Goal: Register for event/course

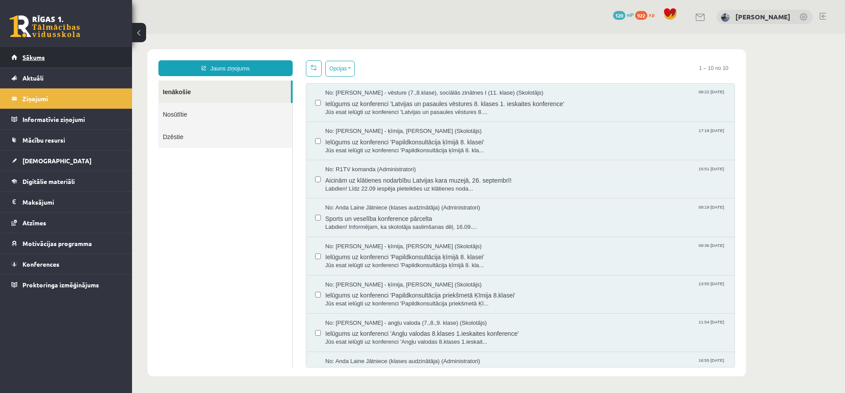
click at [62, 64] on link "Sākums" at bounding box center [66, 57] width 110 height 20
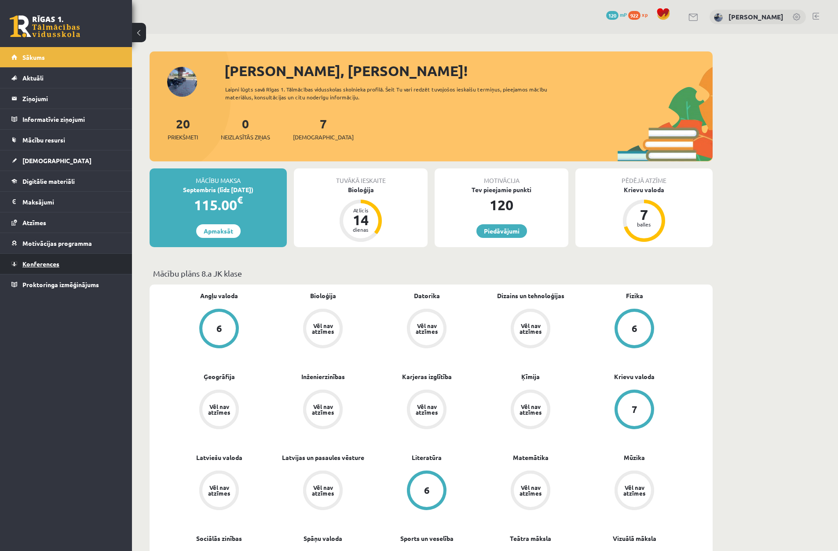
click at [68, 265] on link "Konferences" at bounding box center [66, 264] width 110 height 20
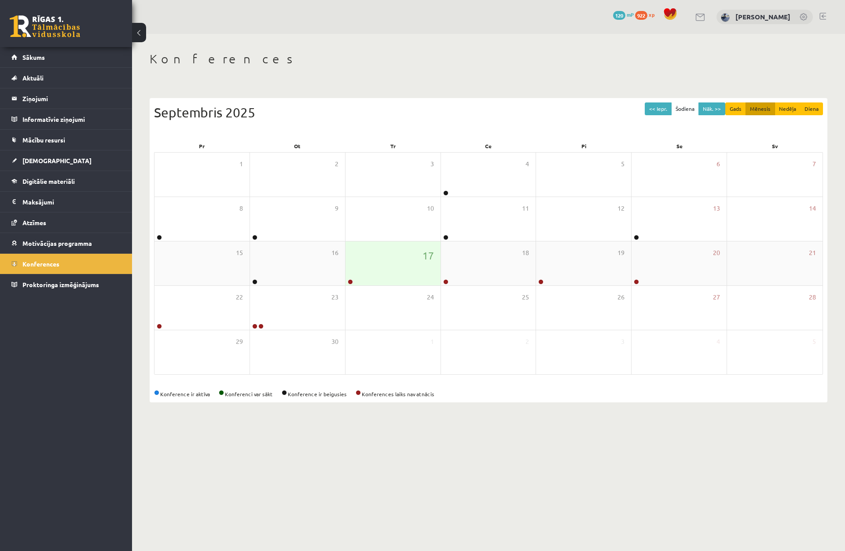
click at [350, 284] on link at bounding box center [350, 281] width 5 height 5
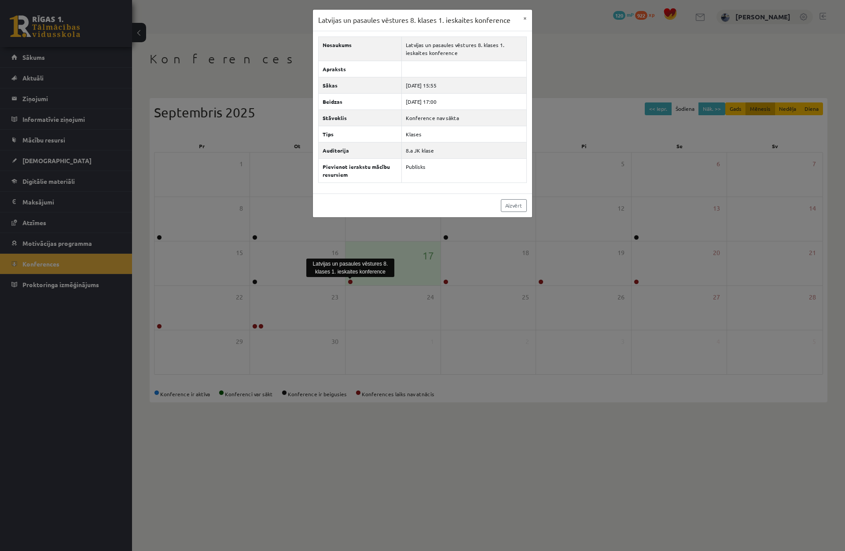
click at [362, 275] on div "Latvijas un pasaules vēstures 8. klases 1. ieskaites konference" at bounding box center [350, 268] width 88 height 18
click at [363, 266] on div "Latvijas un pasaules vēstures 8. klases 1. ieskaites konference × Nosaukums Lat…" at bounding box center [422, 275] width 845 height 551
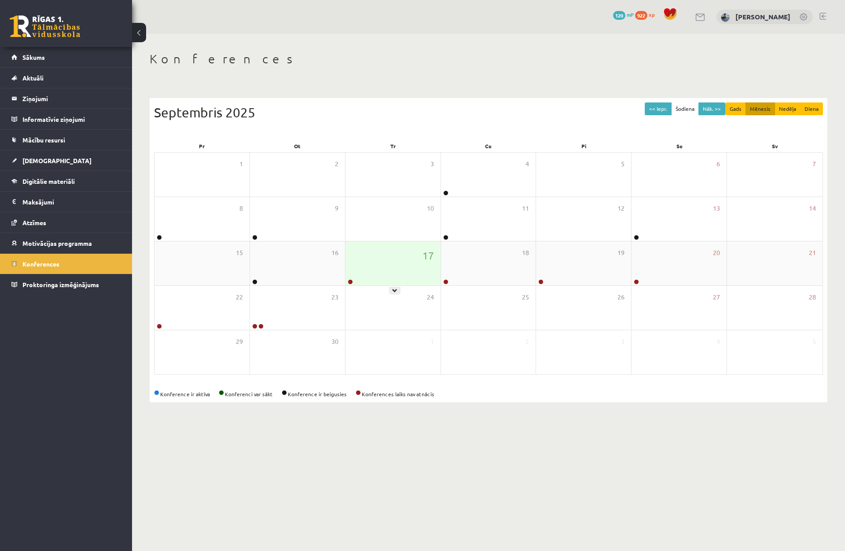
click at [353, 281] on div at bounding box center [349, 282] width 8 height 6
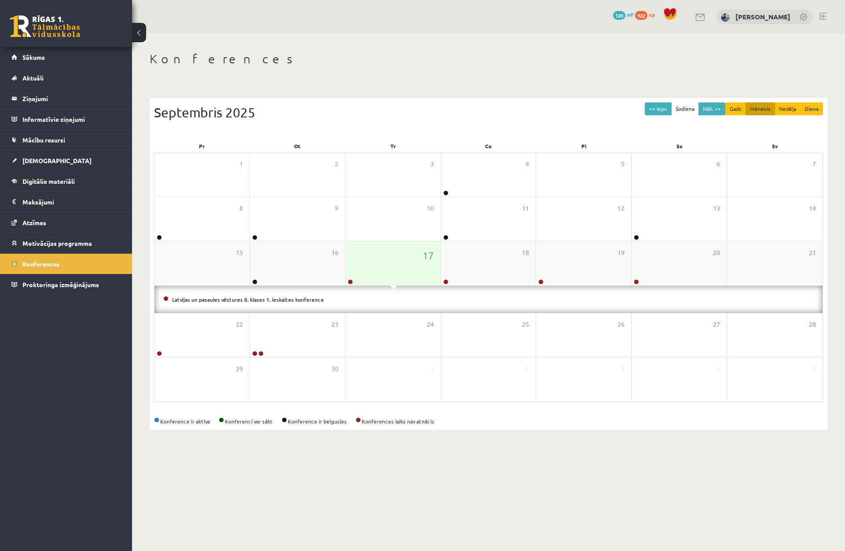
click at [350, 282] on link at bounding box center [350, 281] width 5 height 5
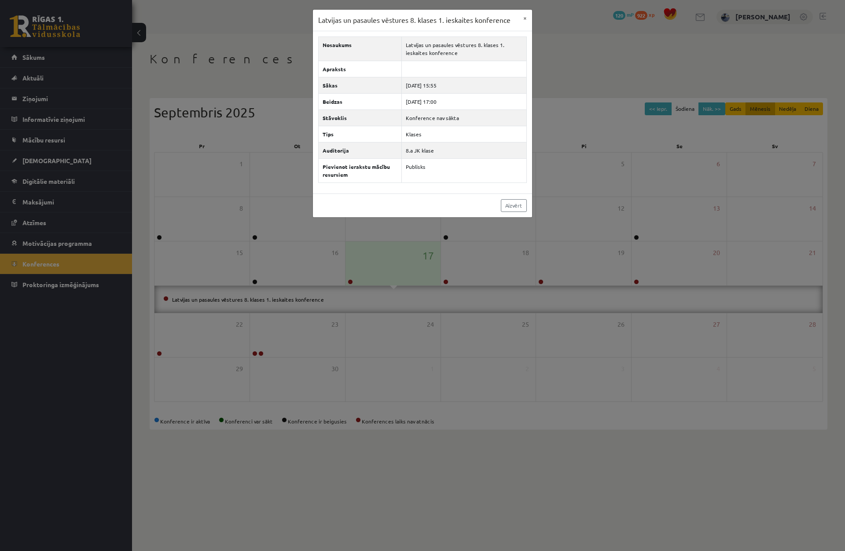
click at [317, 260] on div "Latvijas un pasaules vēstures 8. klases 1. ieskaites konference" at bounding box center [350, 268] width 88 height 18
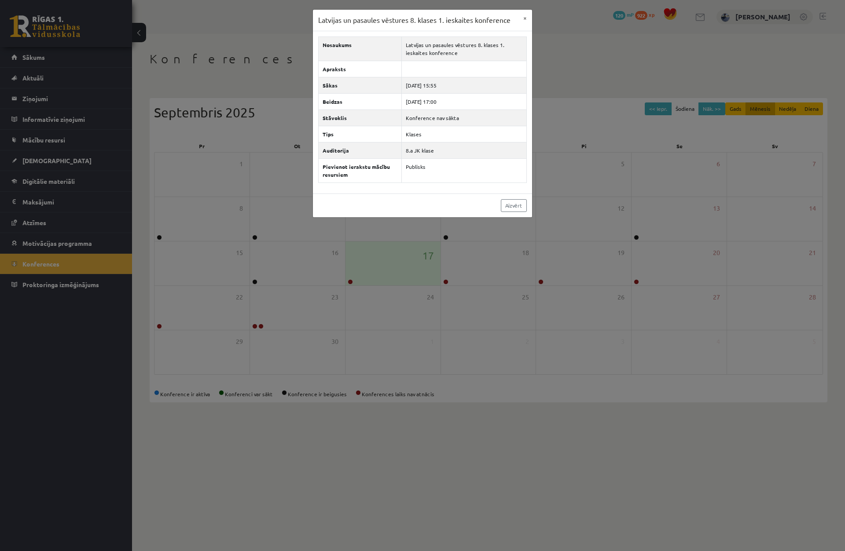
drag, startPoint x: 263, startPoint y: 149, endPoint x: 202, endPoint y: 109, distance: 72.1
click at [261, 143] on div "Latvijas un pasaules vēstures 8. klases 1. ieskaites konference × Nosaukums Lat…" at bounding box center [422, 275] width 845 height 551
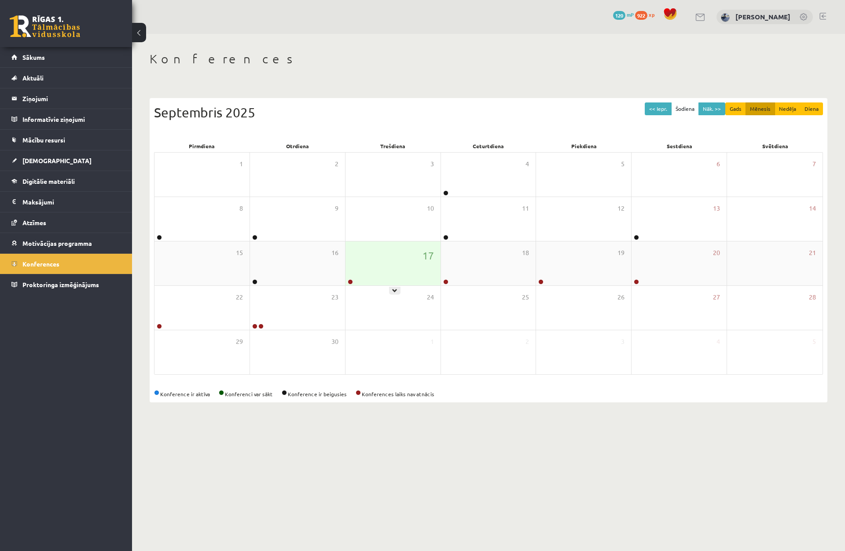
click at [347, 279] on div "17" at bounding box center [392, 264] width 95 height 44
click at [350, 281] on link at bounding box center [350, 281] width 5 height 5
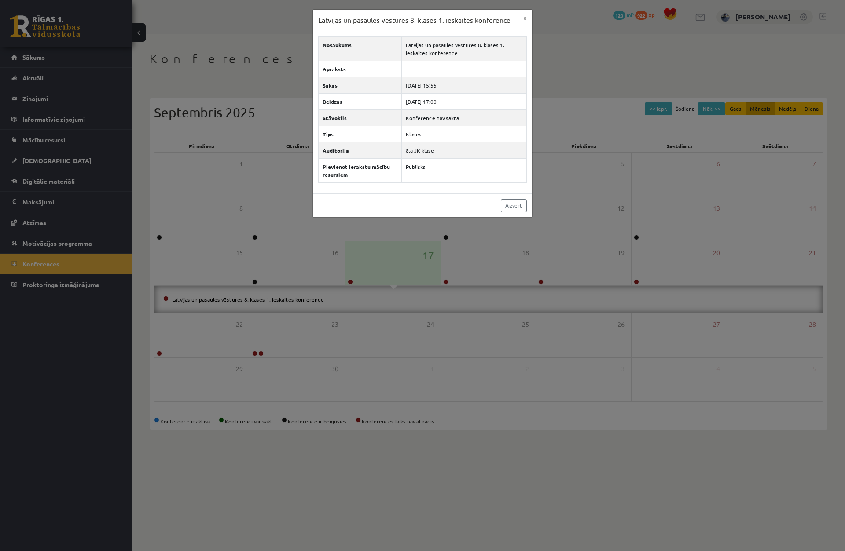
click at [405, 293] on div "Latvijas un pasaules vēstures 8. klases 1. ieskaites konference × Nosaukums Lat…" at bounding box center [422, 275] width 845 height 551
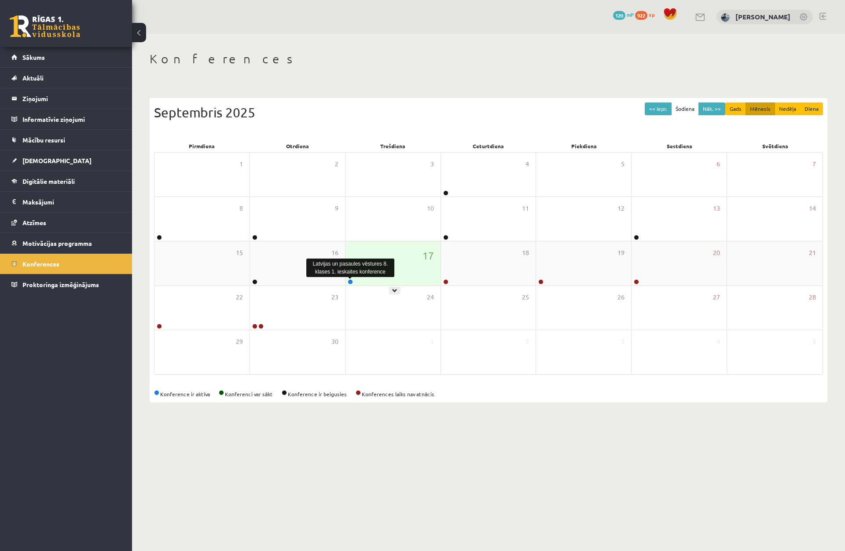
click at [349, 282] on link at bounding box center [350, 281] width 5 height 5
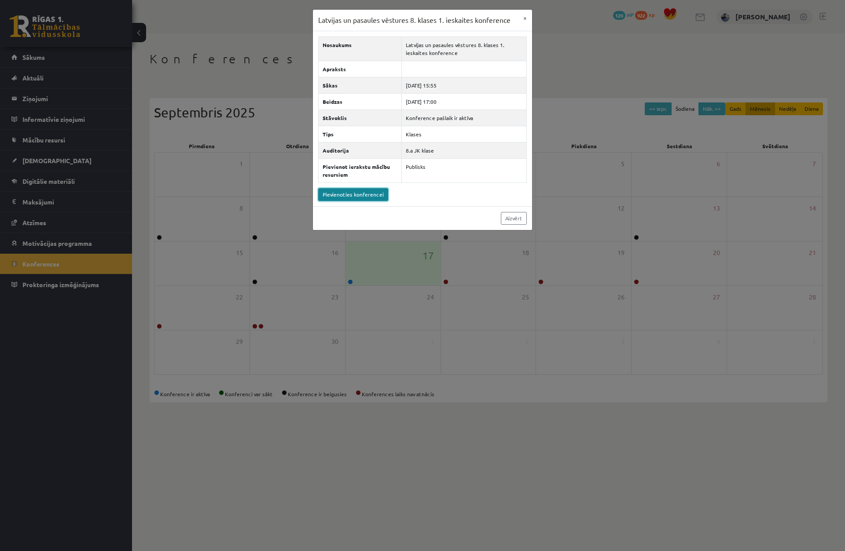
click at [362, 197] on link "Pievienoties konferencei" at bounding box center [353, 194] width 70 height 13
click at [279, 116] on div "Latvijas un pasaules vēstures 8. klases 1. ieskaites konference × Nosaukums Lat…" at bounding box center [422, 275] width 845 height 551
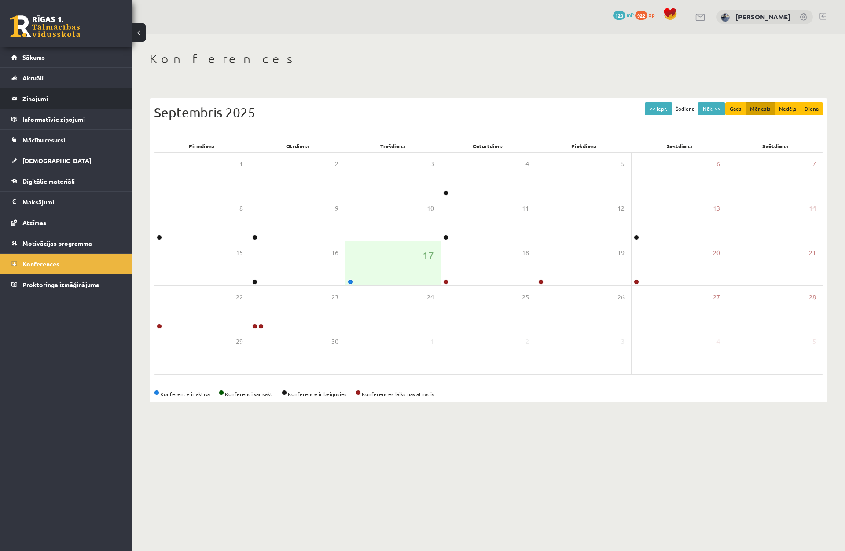
click at [77, 99] on legend "Ziņojumi 0" at bounding box center [71, 98] width 99 height 20
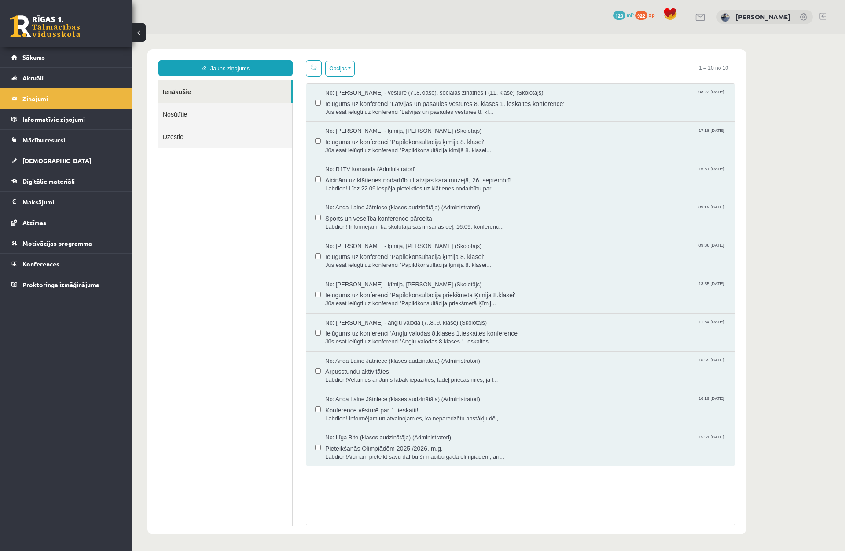
click at [249, 137] on link "Dzēstie" at bounding box center [225, 136] width 134 height 22
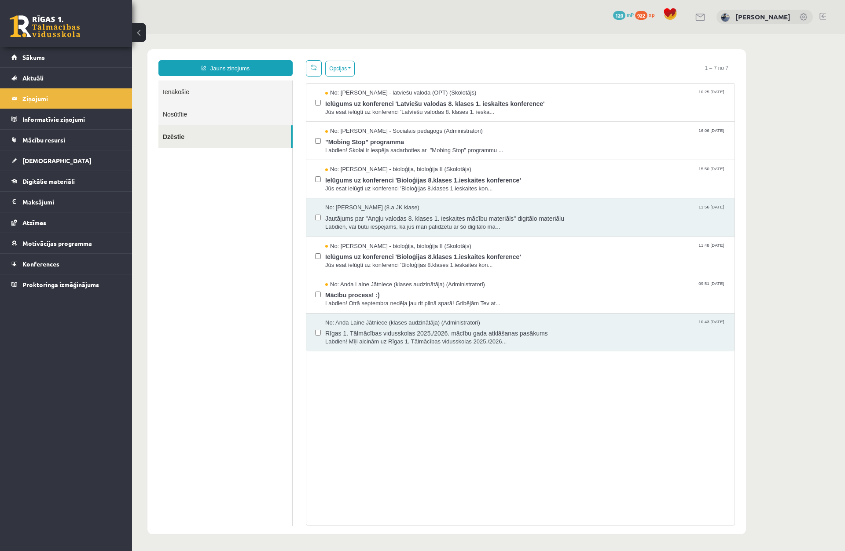
click at [242, 90] on link "Ienākošie" at bounding box center [225, 92] width 134 height 22
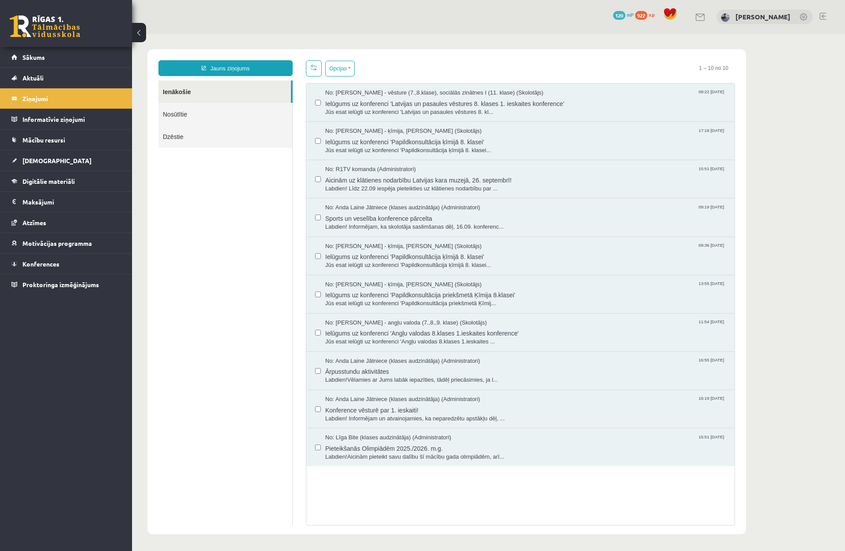
click at [232, 113] on link "Nosūtītie" at bounding box center [225, 114] width 134 height 22
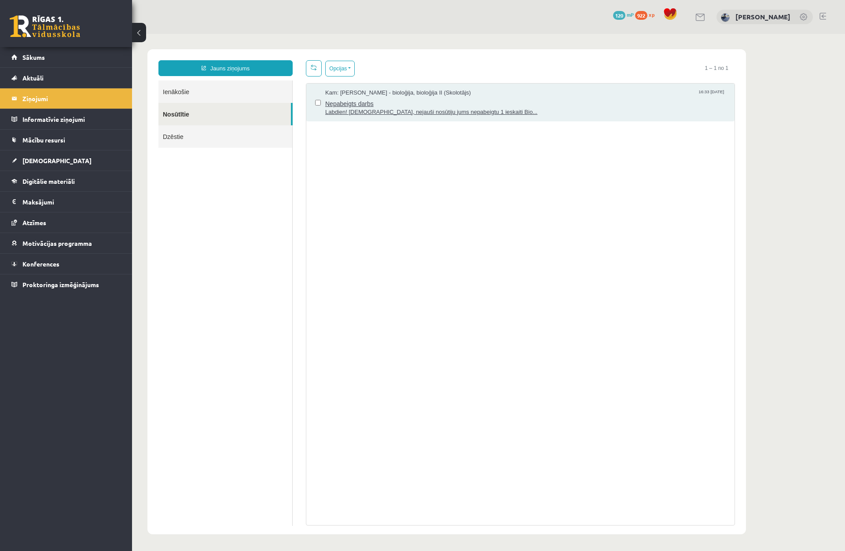
click at [391, 108] on span "Labdien! Skolotāja, nejauši nosūtiju jums nepabeigtu 1 ieskaiti Bio..." at bounding box center [525, 112] width 400 height 8
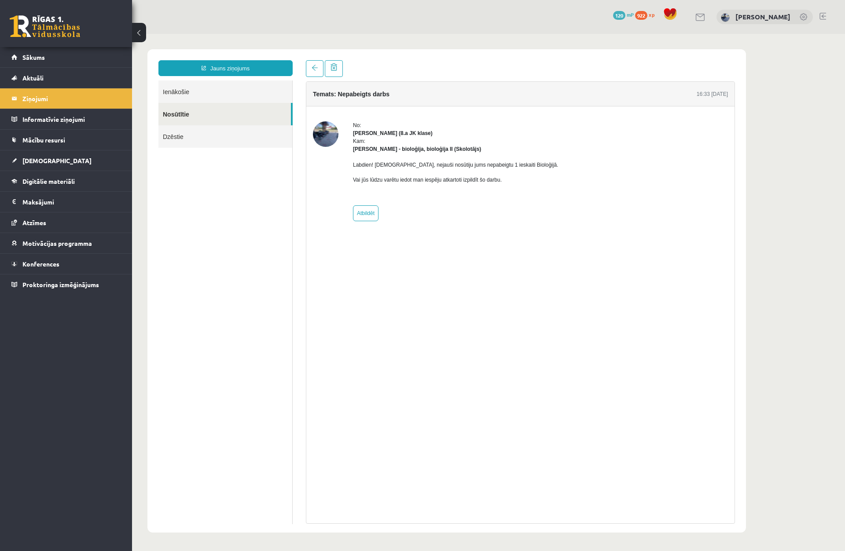
click at [320, 136] on img at bounding box center [326, 134] width 26 height 26
drag, startPoint x: 622, startPoint y: 11, endPoint x: 629, endPoint y: 15, distance: 8.5
click at [622, 12] on div "0 Dāvanas 120 mP 922 xp Endijs Laizāns" at bounding box center [488, 17] width 713 height 34
click at [625, 16] on span "120" at bounding box center [619, 15] width 12 height 9
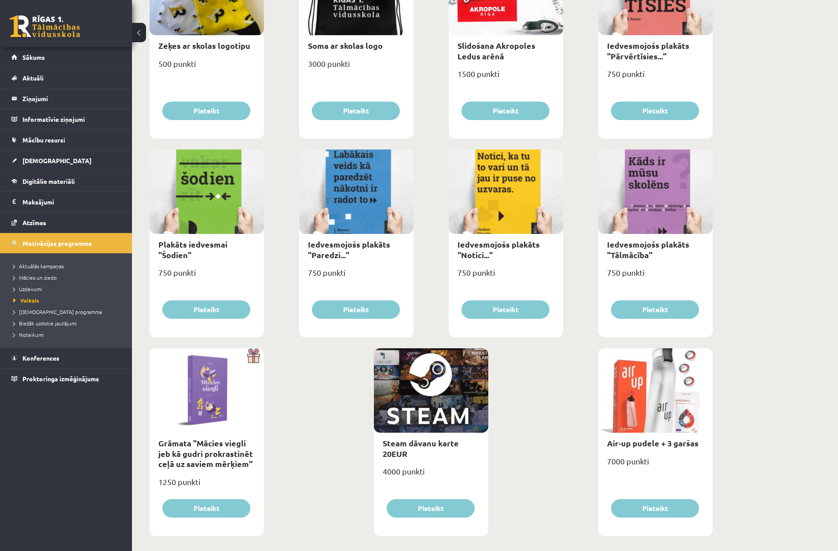
scroll to position [800, 0]
